Goal: Information Seeking & Learning: Learn about a topic

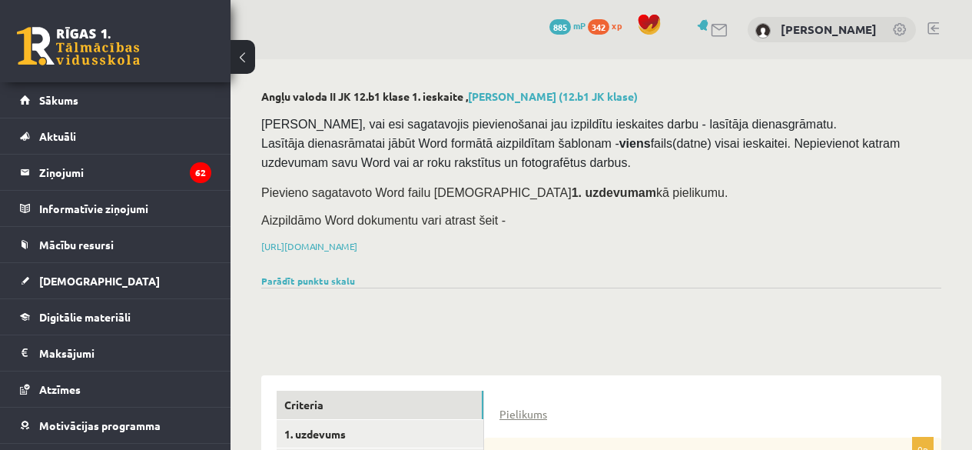
scroll to position [201, 0]
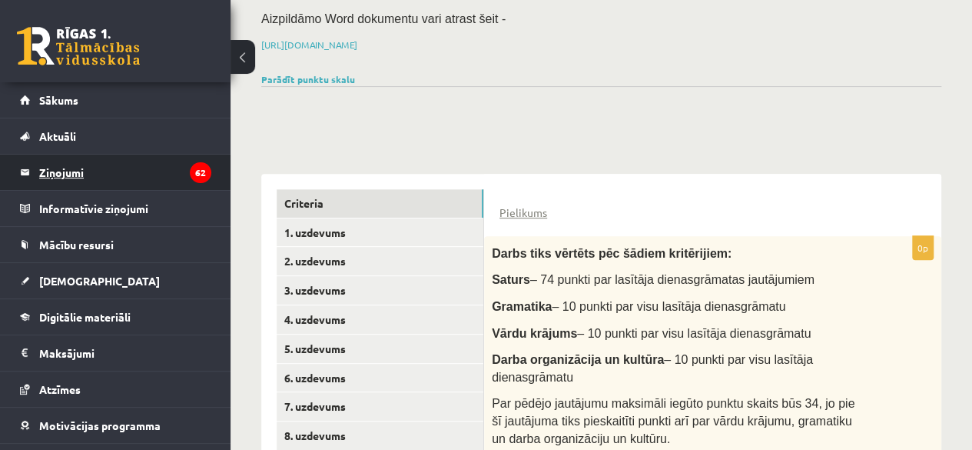
click at [78, 176] on legend "Ziņojumi 62" at bounding box center [125, 171] width 172 height 35
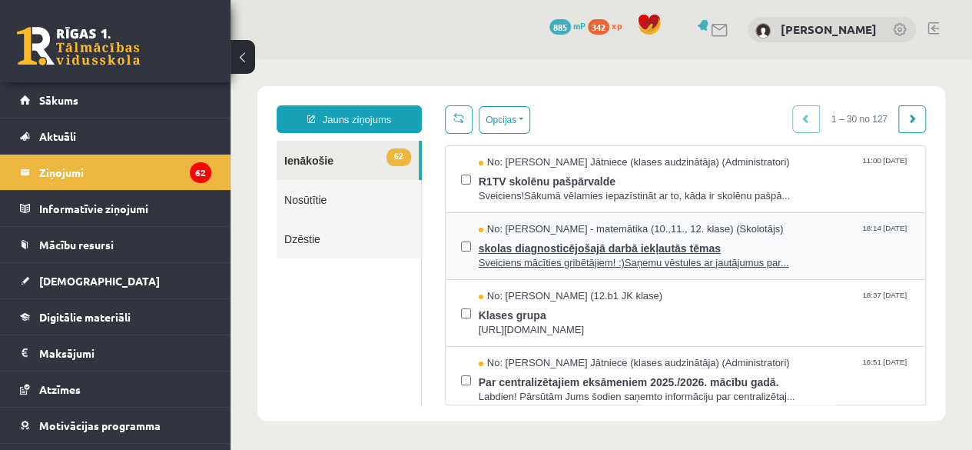
click at [595, 246] on span "skolas diagnosticējošajā darbā iekļautās tēmas" at bounding box center [694, 246] width 431 height 19
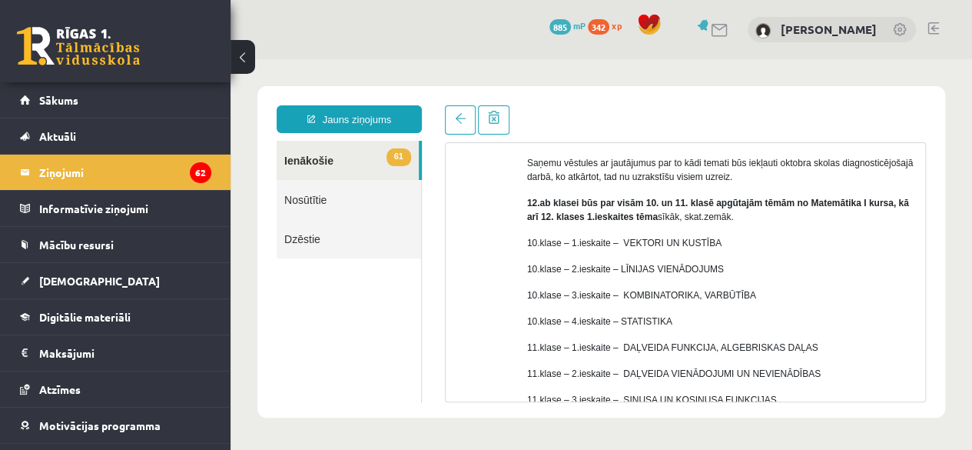
scroll to position [125, 0]
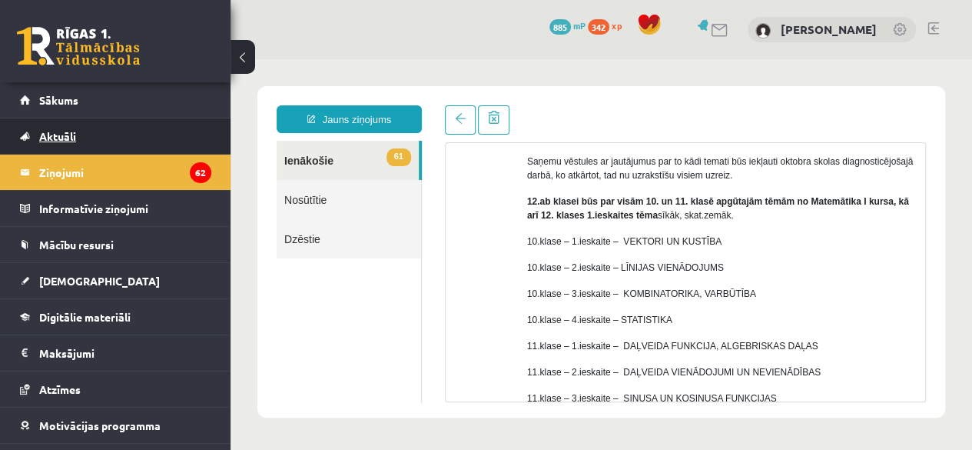
click at [79, 151] on link "Aktuāli" at bounding box center [115, 135] width 191 height 35
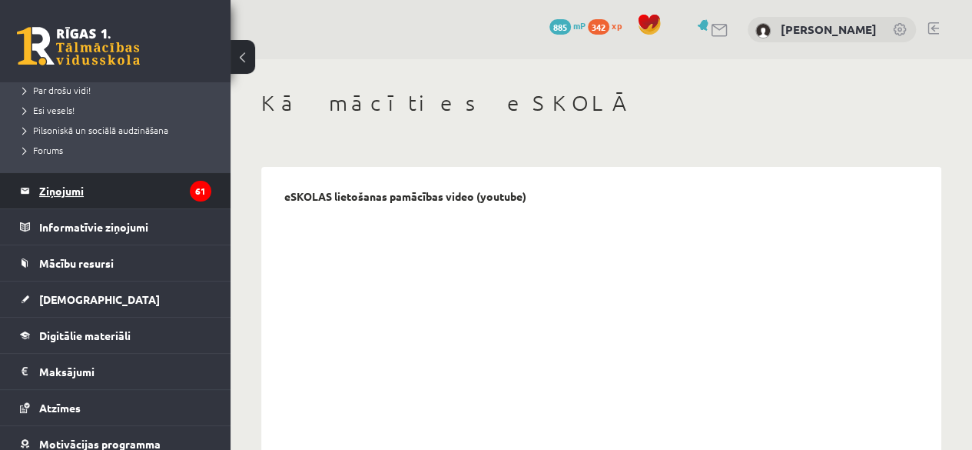
click at [83, 203] on legend "Ziņojumi 61" at bounding box center [125, 190] width 172 height 35
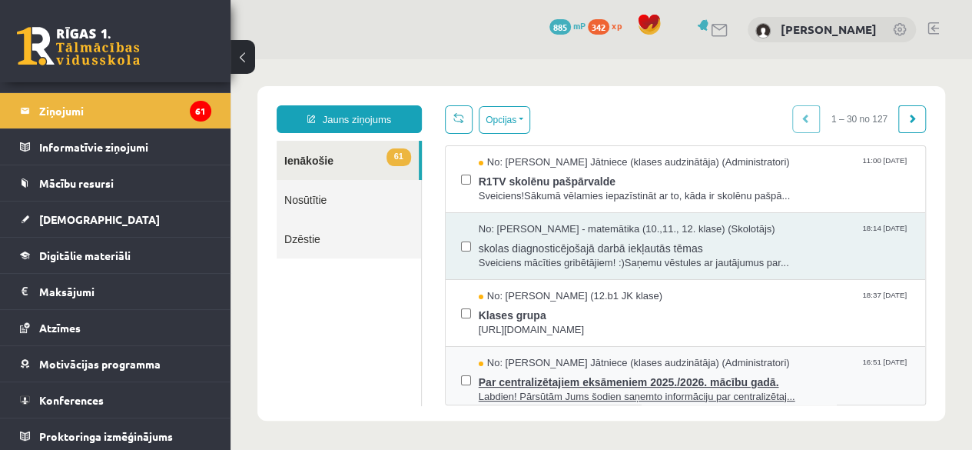
click at [566, 377] on span "Par centralizētajiem eksāmeniem 2025./2026. mācību gadā." at bounding box center [694, 379] width 431 height 19
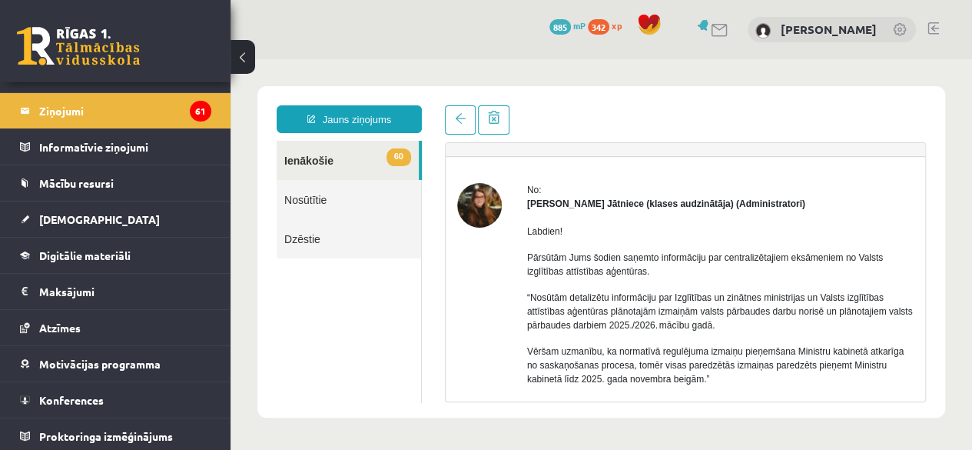
scroll to position [28, 0]
click at [464, 111] on link at bounding box center [460, 119] width 31 height 29
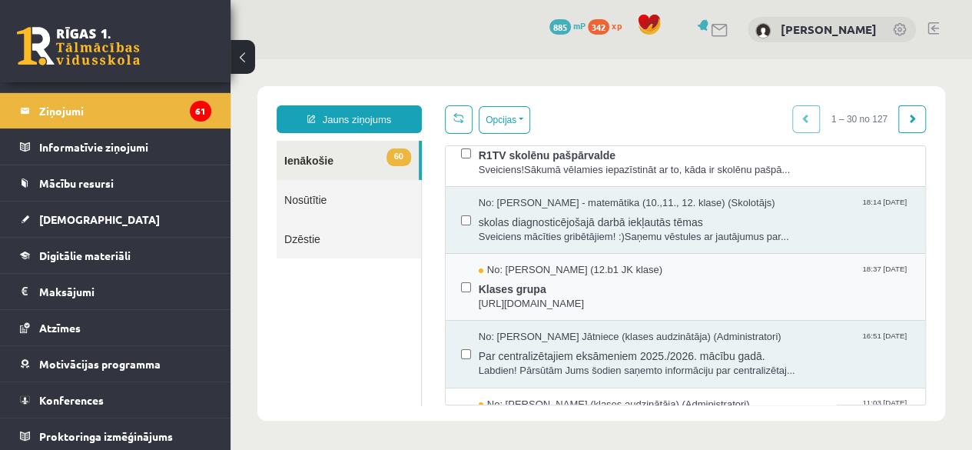
scroll to position [0, 0]
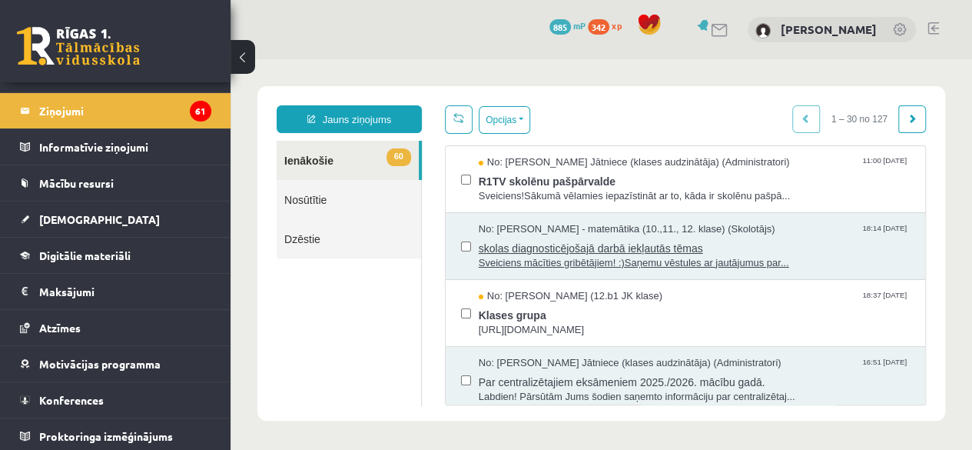
click at [584, 241] on span "skolas diagnosticējošajā darbā iekļautās tēmas" at bounding box center [694, 246] width 431 height 19
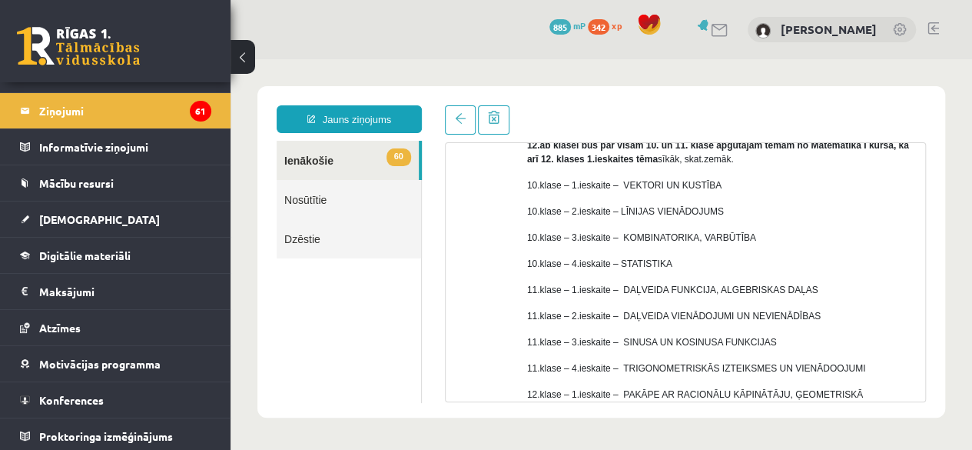
scroll to position [181, 0]
click at [68, 212] on span "[DEMOGRAPHIC_DATA]" at bounding box center [99, 219] width 121 height 14
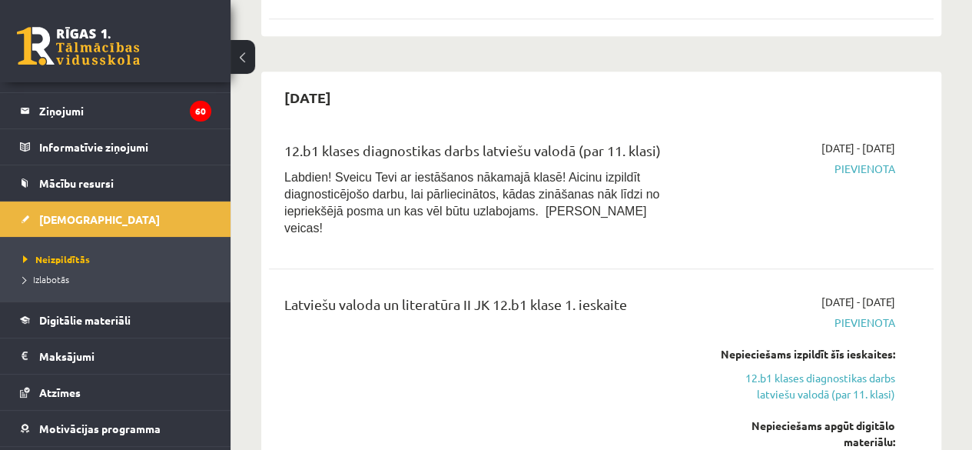
scroll to position [798, 0]
